Goal: Navigation & Orientation: Find specific page/section

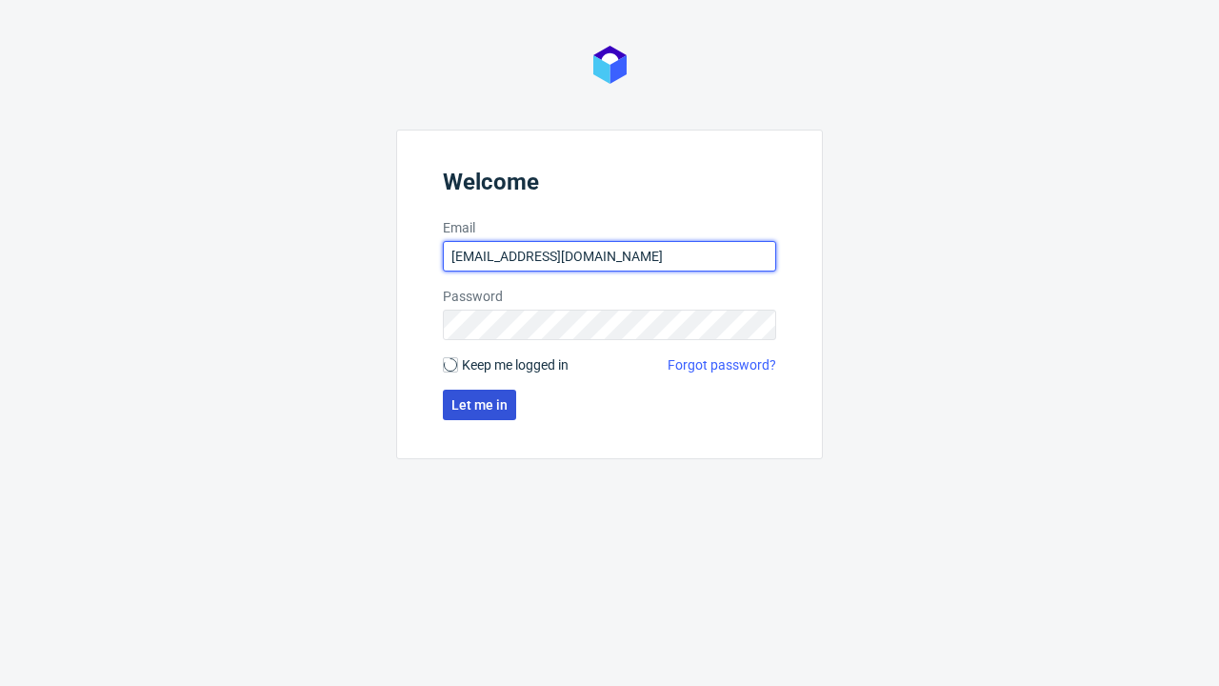
type input "[EMAIL_ADDRESS][DOMAIN_NAME]"
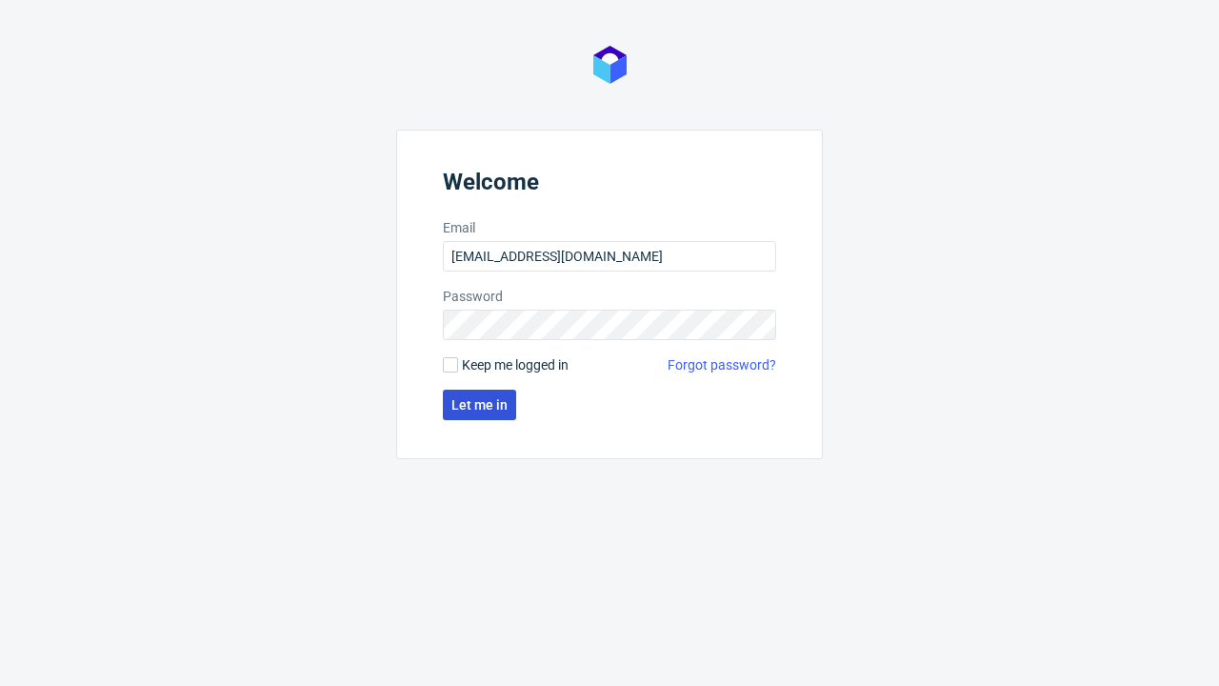
click at [479, 405] on span "Let me in" at bounding box center [479, 404] width 56 height 13
